Goal: Transaction & Acquisition: Download file/media

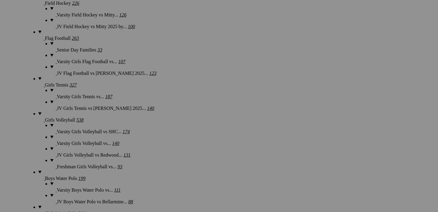
scroll to position [649, 0]
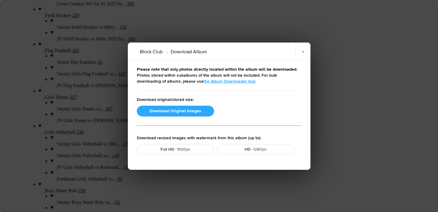
click at [178, 111] on button "Download Original Images" at bounding box center [175, 111] width 77 height 11
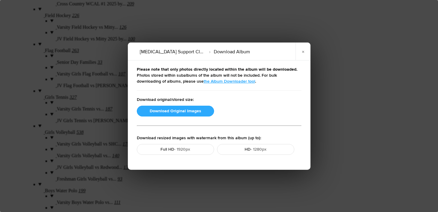
click at [175, 111] on button "Download Original Images" at bounding box center [175, 111] width 77 height 11
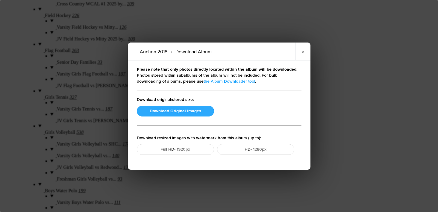
click at [180, 110] on button "Download Original Images" at bounding box center [175, 111] width 77 height 11
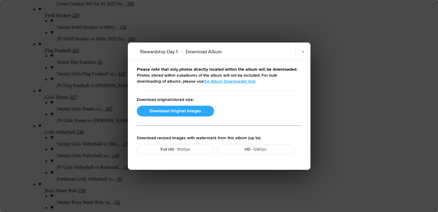
click at [164, 114] on button "Download Original Images" at bounding box center [175, 111] width 77 height 11
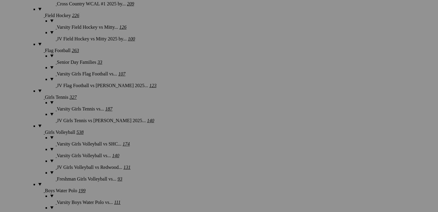
scroll to position [597, 0]
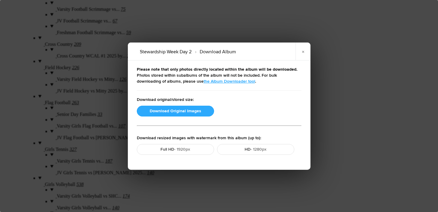
click at [181, 112] on button "Download Original Images" at bounding box center [175, 111] width 77 height 11
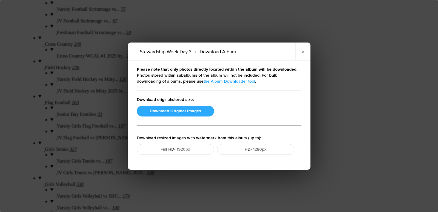
click at [184, 109] on button "Download Original Images" at bounding box center [175, 111] width 77 height 11
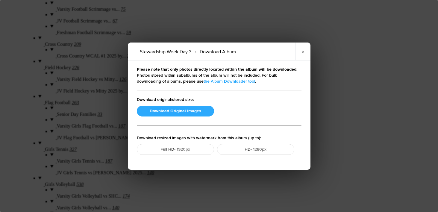
click at [183, 112] on button "Download Original Images" at bounding box center [175, 111] width 77 height 11
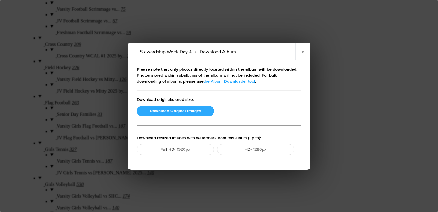
click at [167, 109] on button "Download Original Images" at bounding box center [175, 111] width 77 height 11
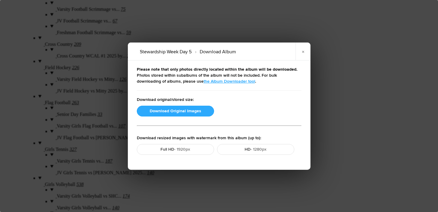
click at [165, 112] on button "Download Original Images" at bounding box center [175, 111] width 77 height 11
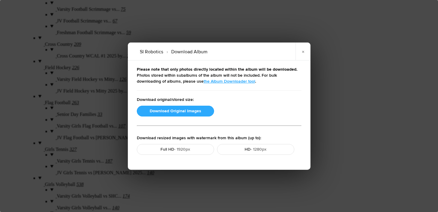
click at [152, 114] on button "Download Original Images" at bounding box center [175, 111] width 77 height 11
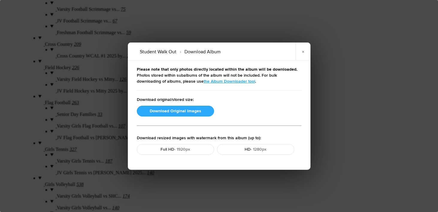
click at [166, 111] on button "Download Original Images" at bounding box center [175, 111] width 77 height 11
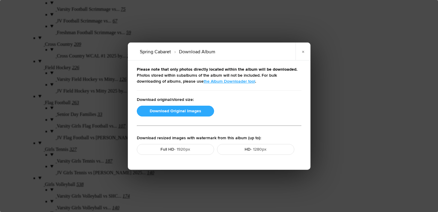
click at [174, 112] on button "Download Original Images" at bounding box center [175, 111] width 77 height 11
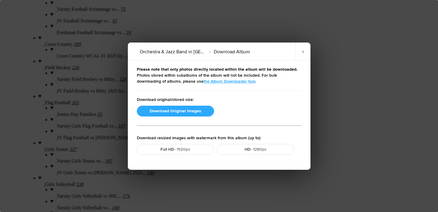
click at [173, 113] on button "Download Original Images" at bounding box center [175, 111] width 77 height 11
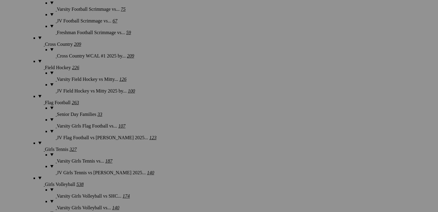
scroll to position [506, 0]
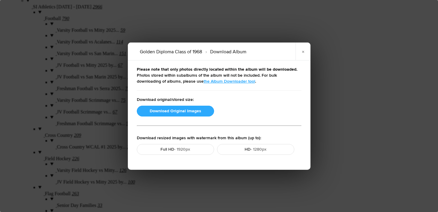
click at [175, 112] on button "Download Original Images" at bounding box center [175, 111] width 77 height 11
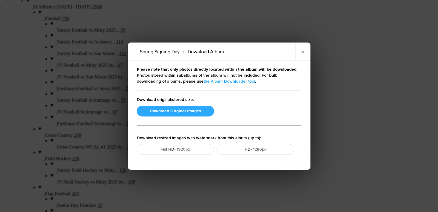
click at [162, 110] on button "Download Original Images" at bounding box center [175, 111] width 77 height 11
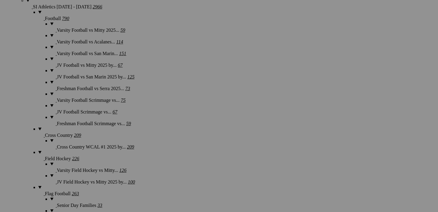
scroll to position [529, 0]
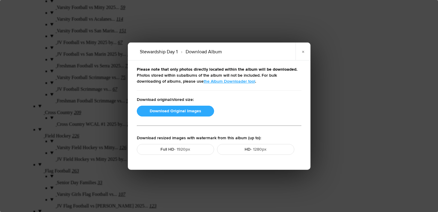
click at [169, 110] on button "Download Original Images" at bounding box center [175, 111] width 77 height 11
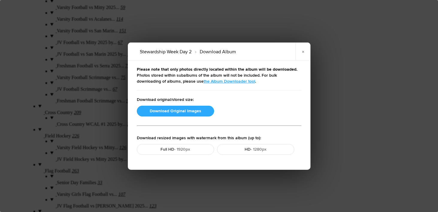
click at [175, 110] on button "Download Original Images" at bounding box center [175, 111] width 77 height 11
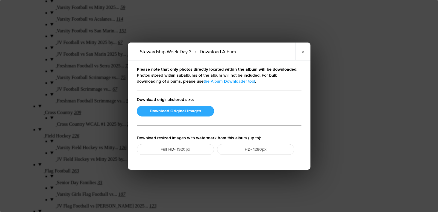
click at [169, 110] on button "Download Original Images" at bounding box center [175, 111] width 77 height 11
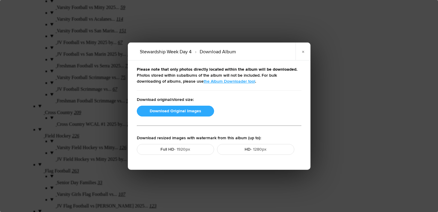
click at [174, 109] on button "Download Original Images" at bounding box center [175, 111] width 77 height 11
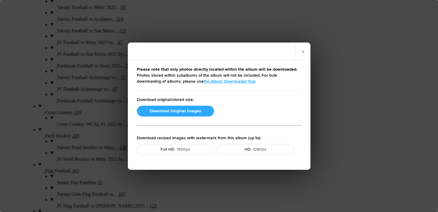
click at [179, 109] on button "Download Original Images" at bounding box center [175, 111] width 77 height 11
click at [165, 111] on button "Download Original Images" at bounding box center [175, 111] width 77 height 11
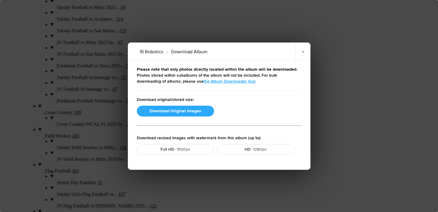
click at [179, 112] on button "Download Original Images" at bounding box center [175, 111] width 77 height 11
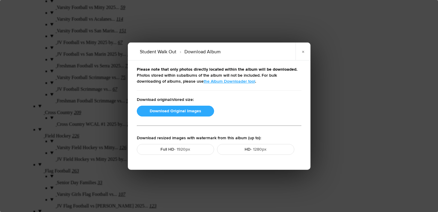
click at [168, 110] on button "Download Original Images" at bounding box center [175, 111] width 77 height 11
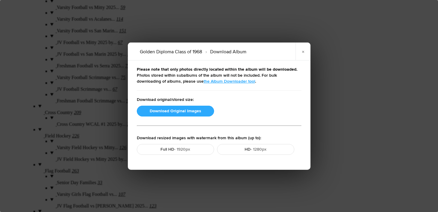
click at [177, 112] on button "Download Original Images" at bounding box center [175, 111] width 77 height 11
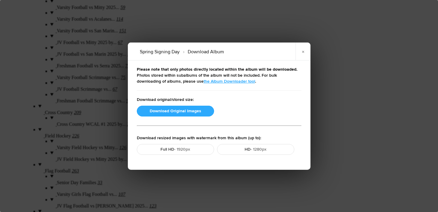
click at [177, 111] on button "Download Original Images" at bounding box center [175, 111] width 77 height 11
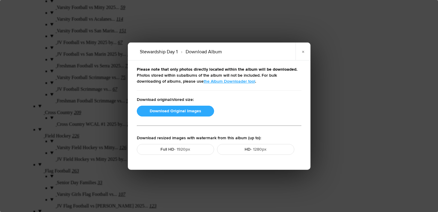
click at [176, 112] on button "Download Original Images" at bounding box center [175, 111] width 77 height 11
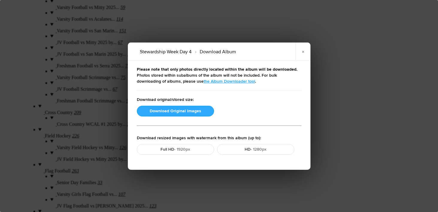
click at [177, 109] on button "Download Original Images" at bounding box center [175, 111] width 77 height 11
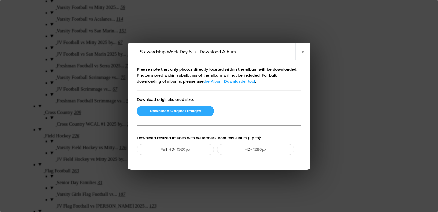
click at [167, 111] on button "Download Original Images" at bounding box center [175, 111] width 77 height 11
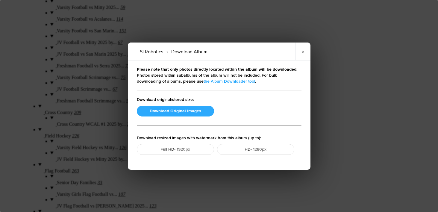
click at [178, 111] on button "Download Original Images" at bounding box center [175, 111] width 77 height 11
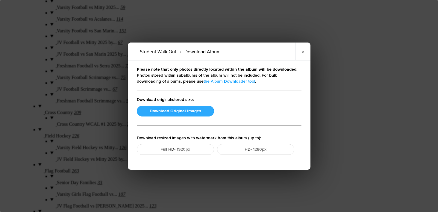
click at [166, 110] on button "Download Original Images" at bounding box center [175, 111] width 77 height 11
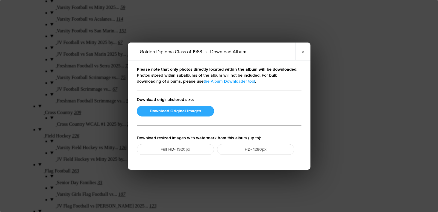
click at [170, 111] on button "Download Original Images" at bounding box center [175, 111] width 77 height 11
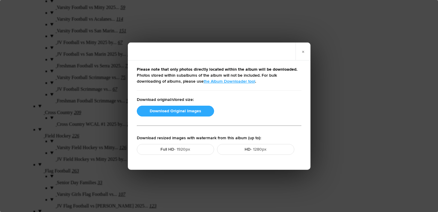
click at [182, 108] on button "Download Original Images" at bounding box center [175, 111] width 77 height 11
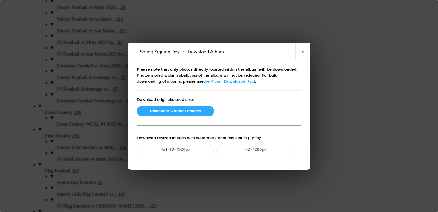
click at [175, 111] on button "Download Original Images" at bounding box center [175, 111] width 77 height 11
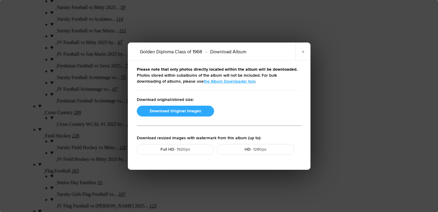
click at [169, 111] on button "Download Original Images" at bounding box center [175, 111] width 77 height 11
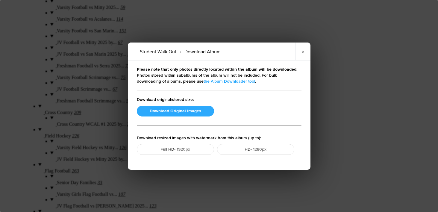
click at [176, 115] on button "Download Original Images" at bounding box center [175, 111] width 77 height 11
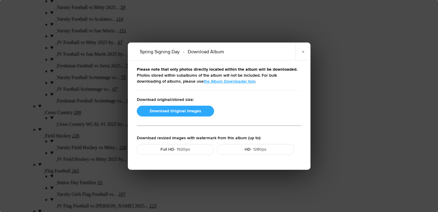
click at [180, 113] on button "Download Original Images" at bounding box center [175, 111] width 77 height 11
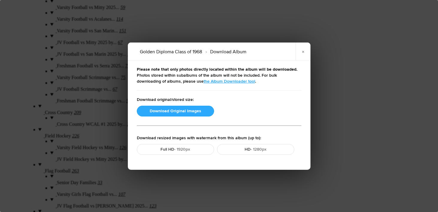
click at [175, 113] on button "Download Original Images" at bounding box center [175, 111] width 77 height 11
